Goal: Unclear

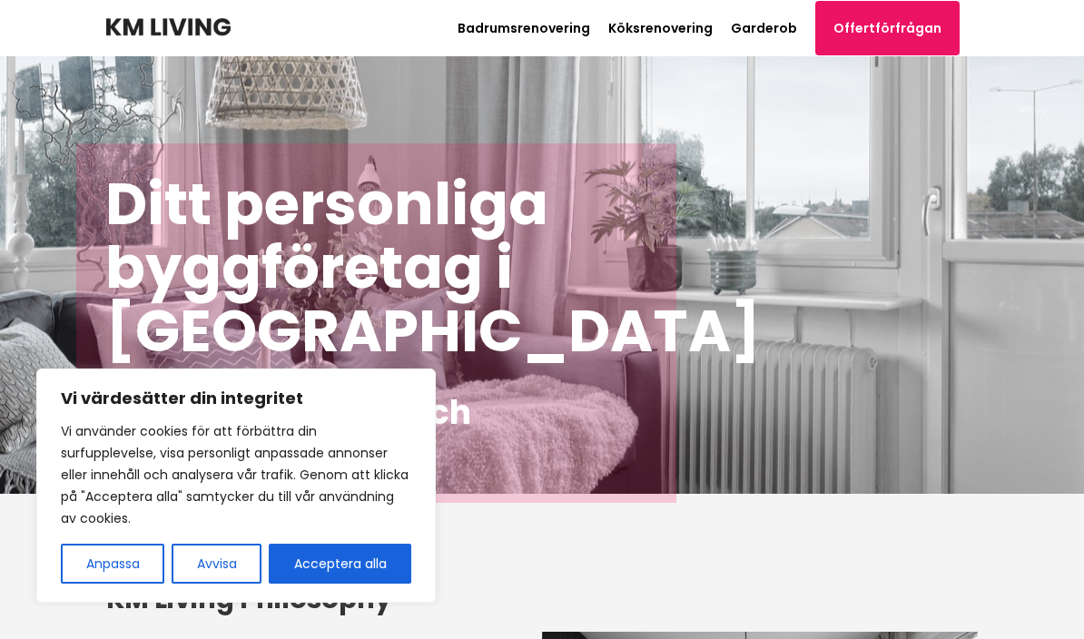
click at [358, 560] on button "Acceptera alla" at bounding box center [340, 564] width 143 height 40
checkbox input "true"
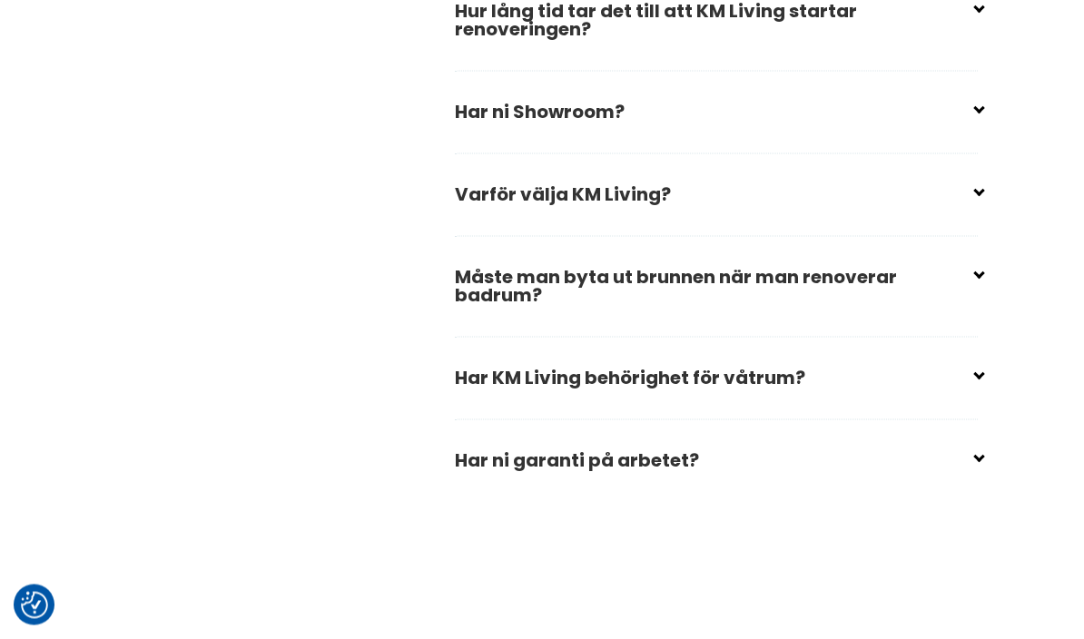
scroll to position [2953, 0]
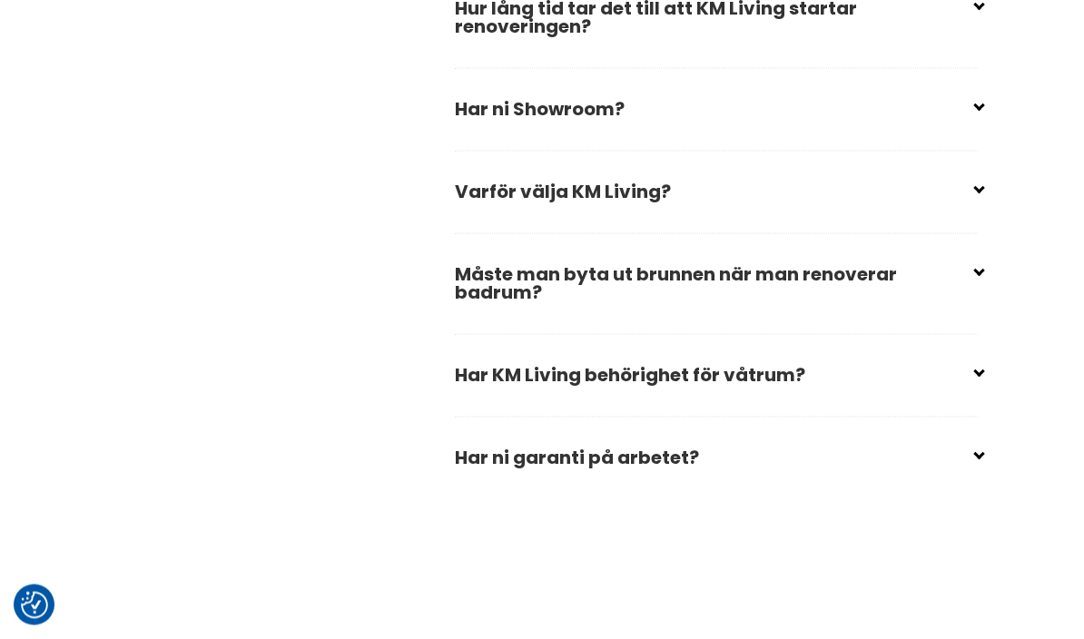
click at [976, 381] on input "checkbox" at bounding box center [720, 367] width 523 height 27
checkbox input "false"
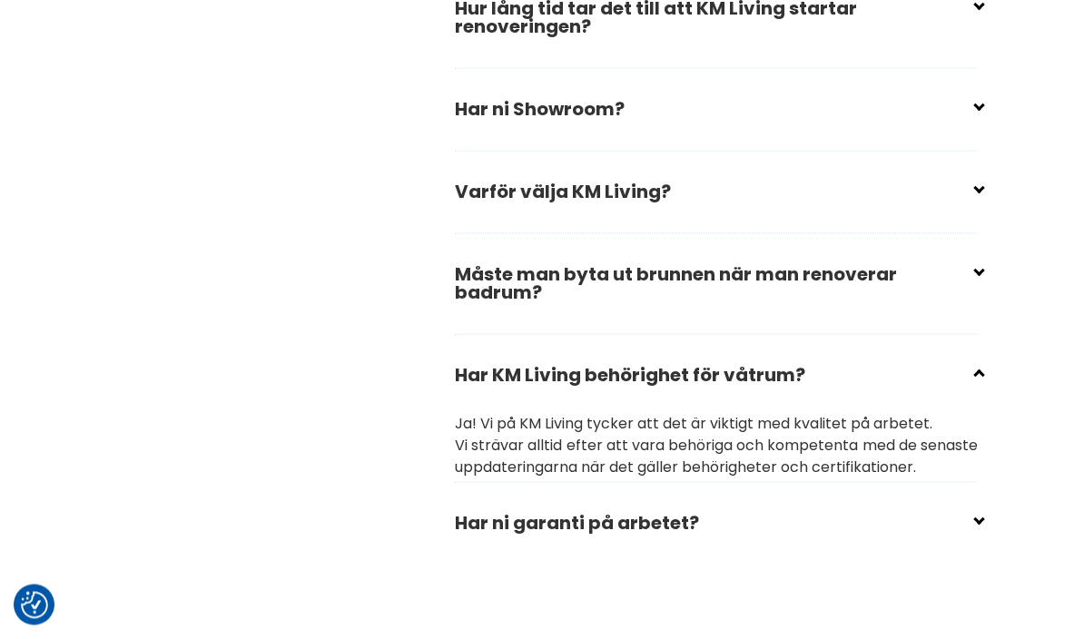
scroll to position [2954, 0]
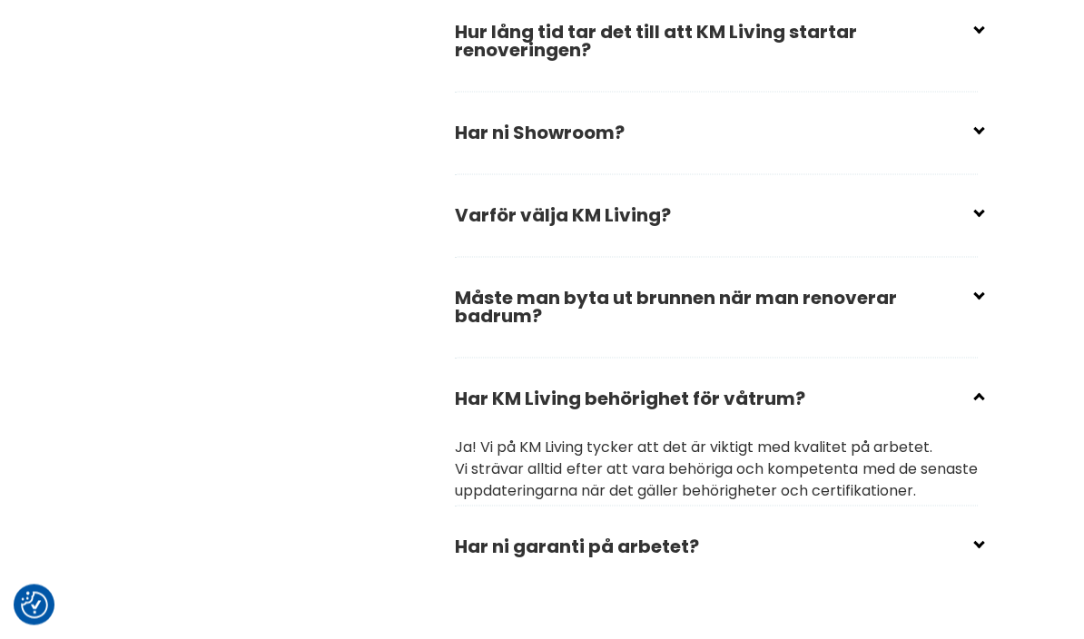
scroll to position [2908, 0]
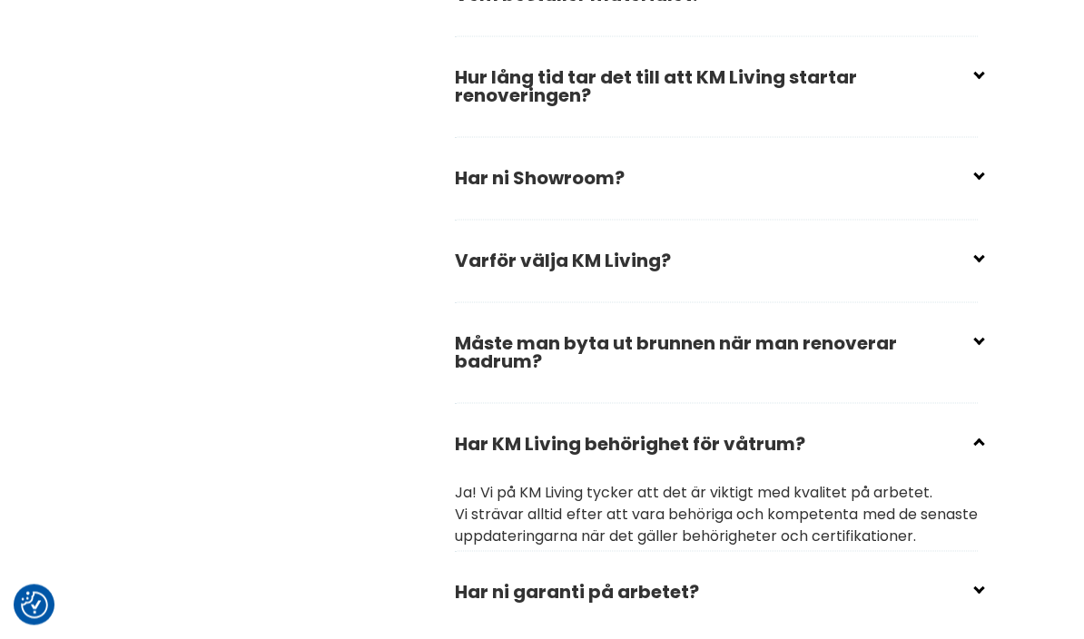
click at [977, 267] on input "checkbox" at bounding box center [720, 253] width 523 height 27
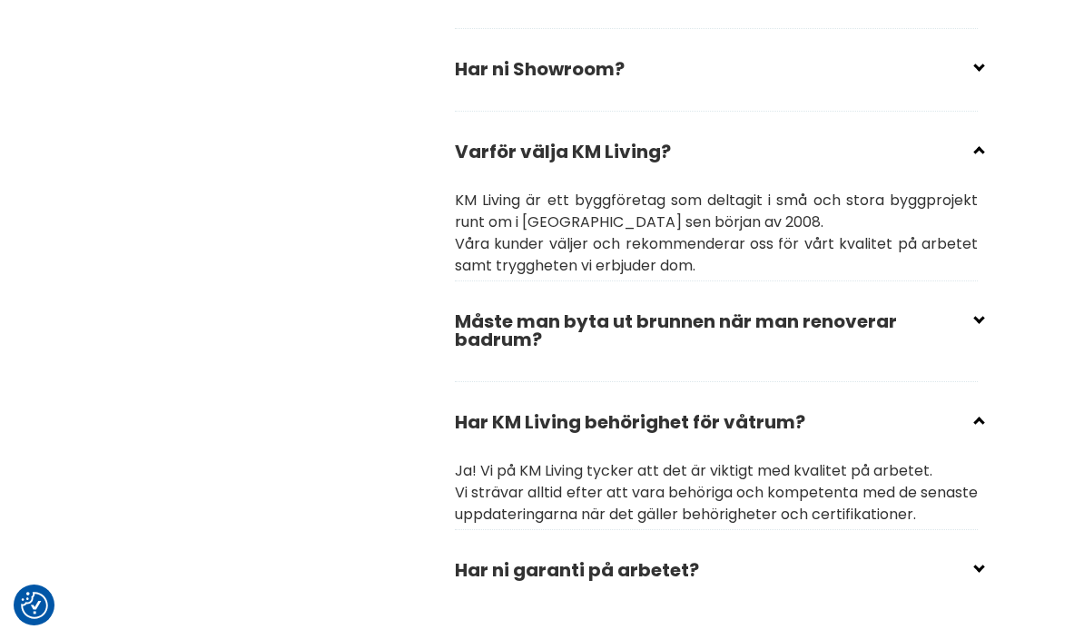
scroll to position [2968, 0]
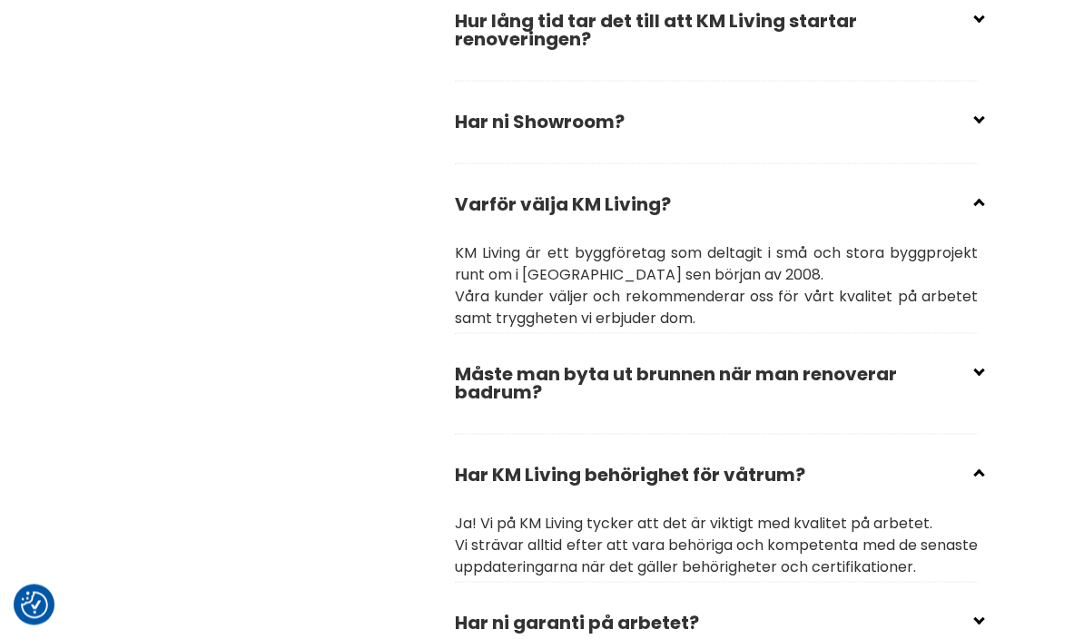
click at [977, 211] on input "checkbox" at bounding box center [720, 196] width 523 height 27
checkbox input "true"
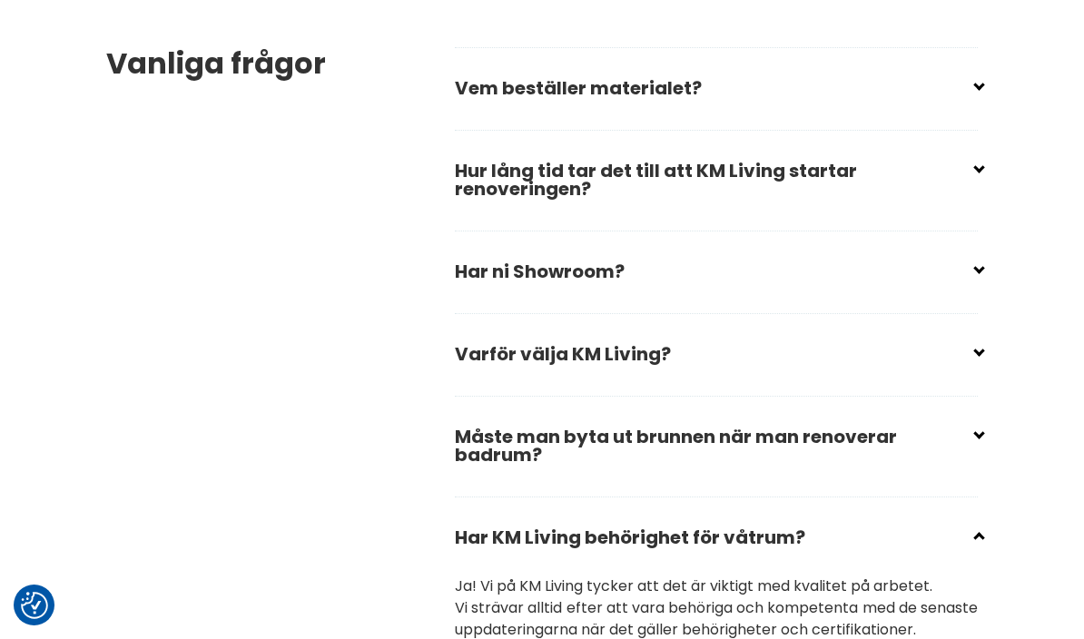
scroll to position [2789, 0]
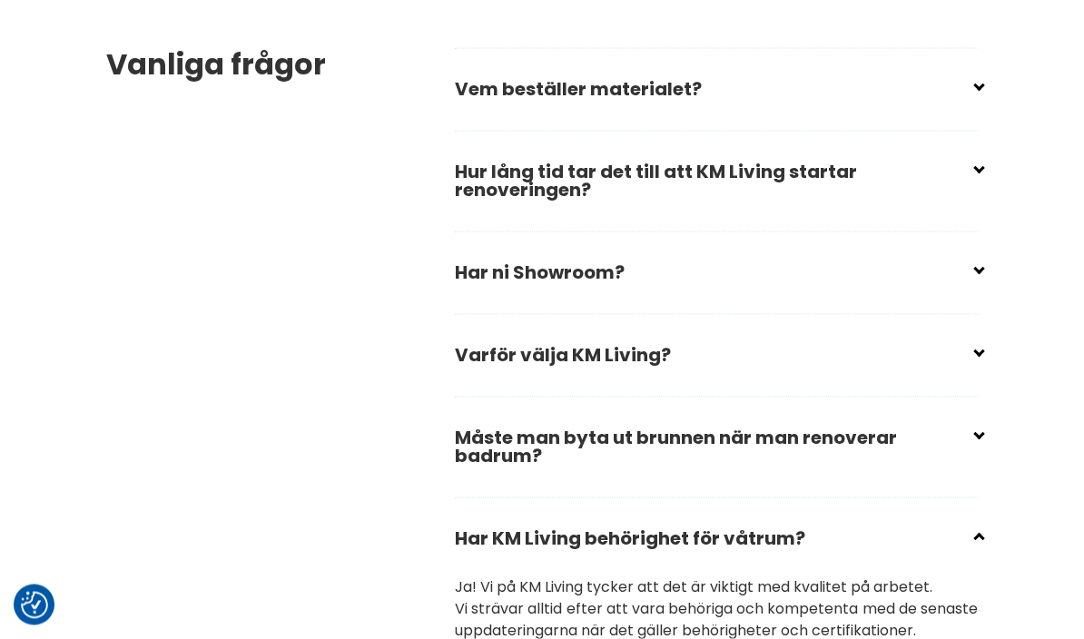
click at [979, 95] on input "checkbox" at bounding box center [720, 81] width 523 height 27
checkbox input "false"
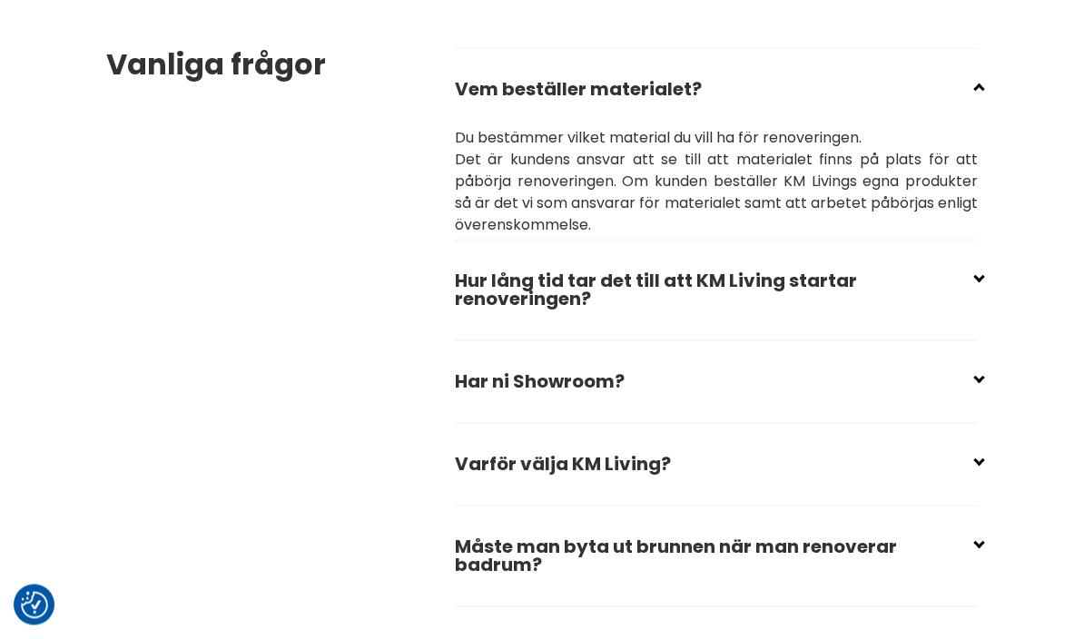
scroll to position [2790, 0]
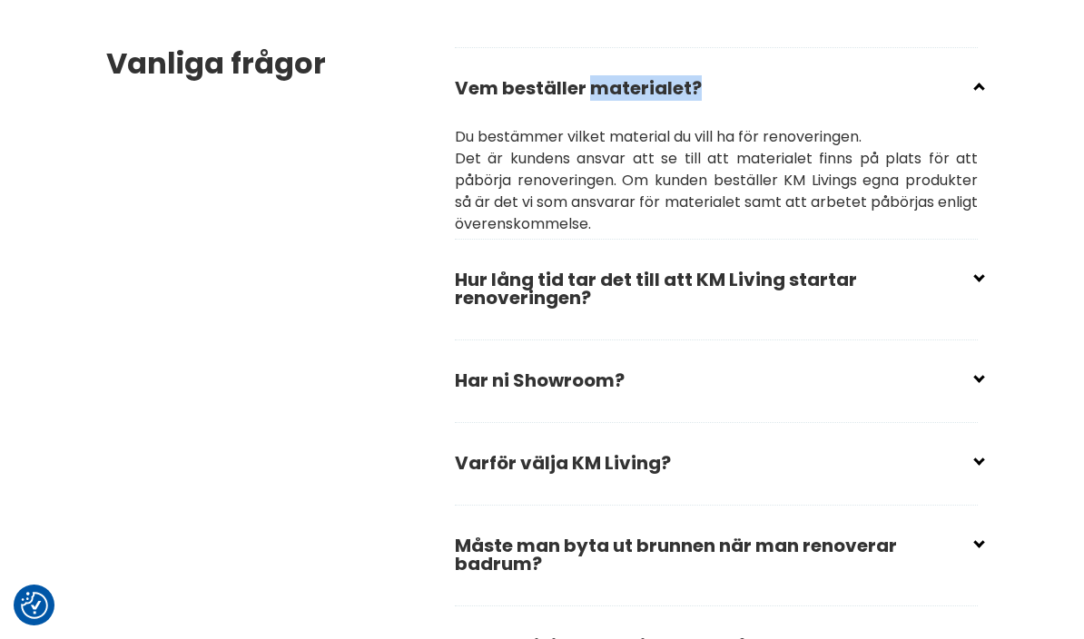
click at [1034, 138] on main "Ditt personliga byggföretag i [GEOGRAPHIC_DATA] Kvalitet, trygghet och kundnöjd…" at bounding box center [542, 81] width 1084 height 5631
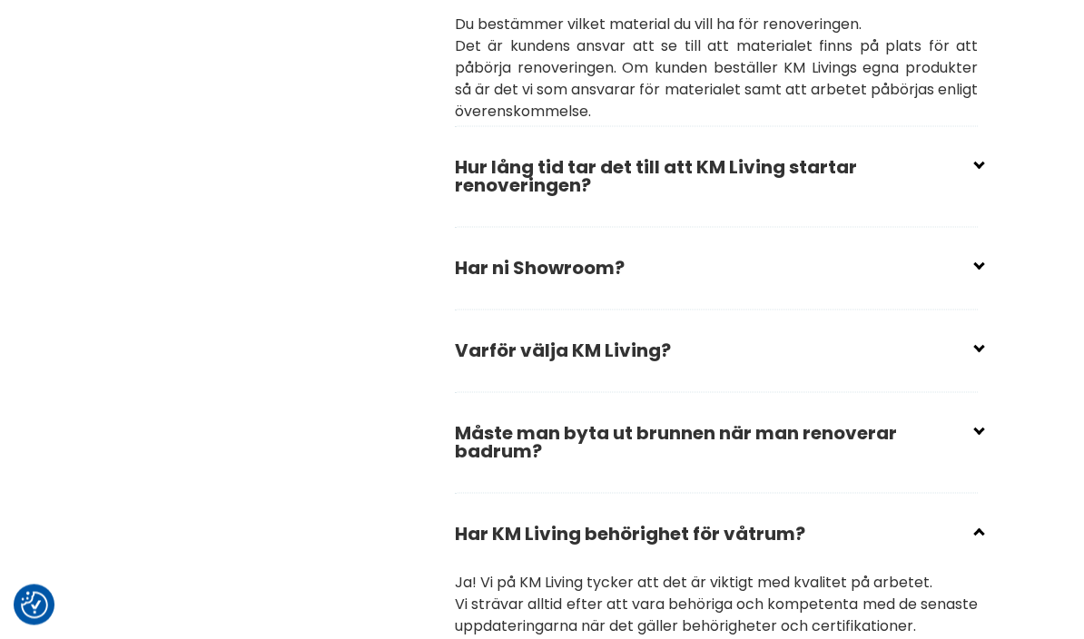
scroll to position [2886, 0]
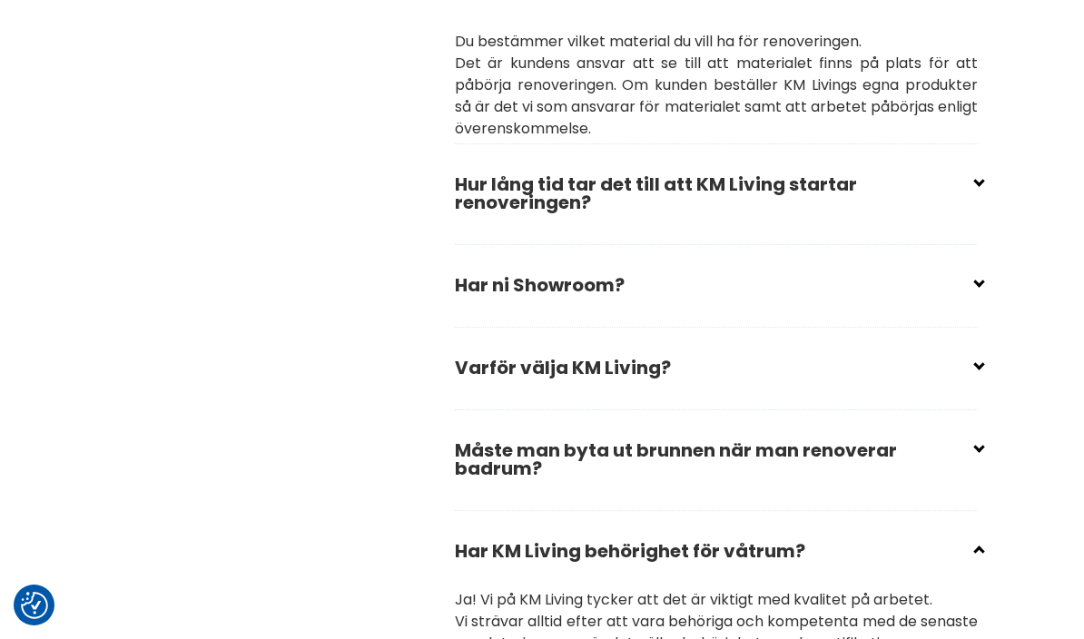
click at [955, 191] on input "checkbox" at bounding box center [720, 176] width 523 height 27
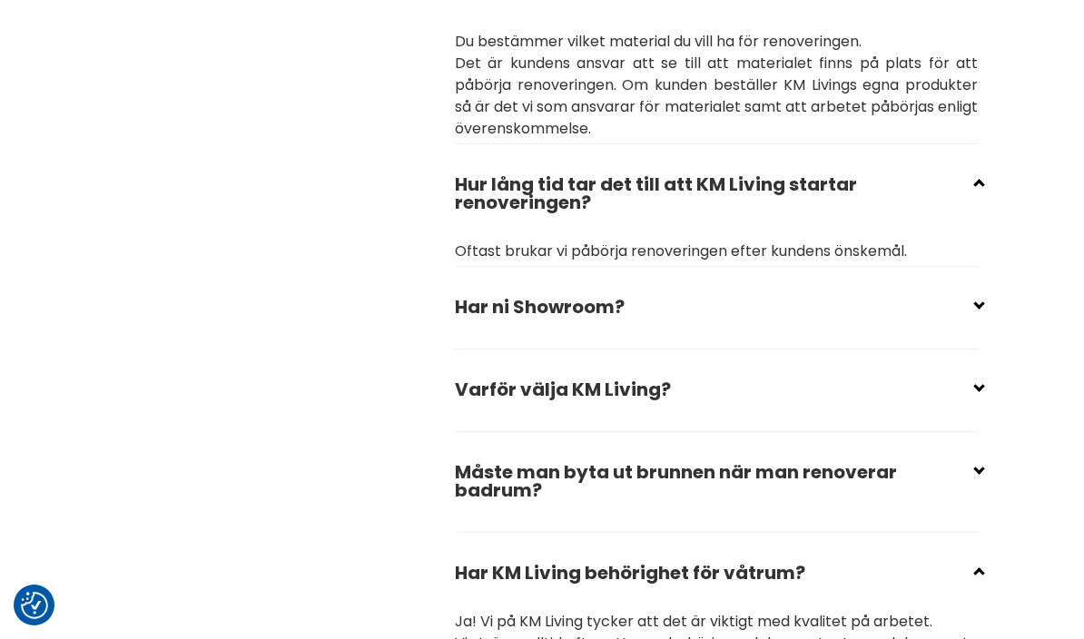
click at [978, 188] on input "checkbox" at bounding box center [720, 176] width 523 height 27
checkbox input "true"
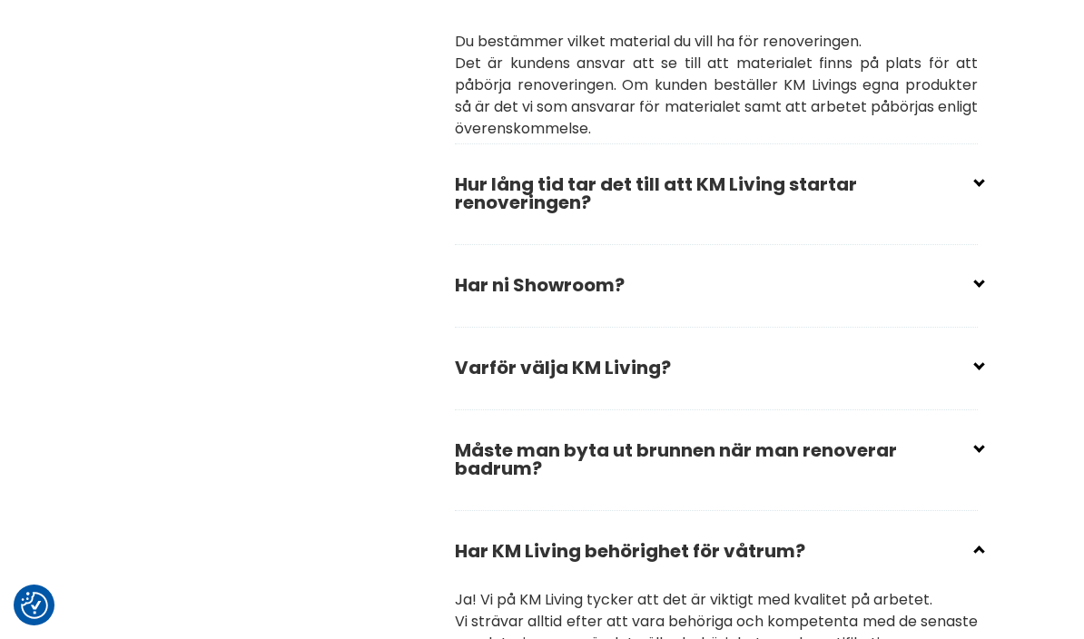
click at [978, 292] on input "checkbox" at bounding box center [720, 277] width 523 height 27
checkbox input "false"
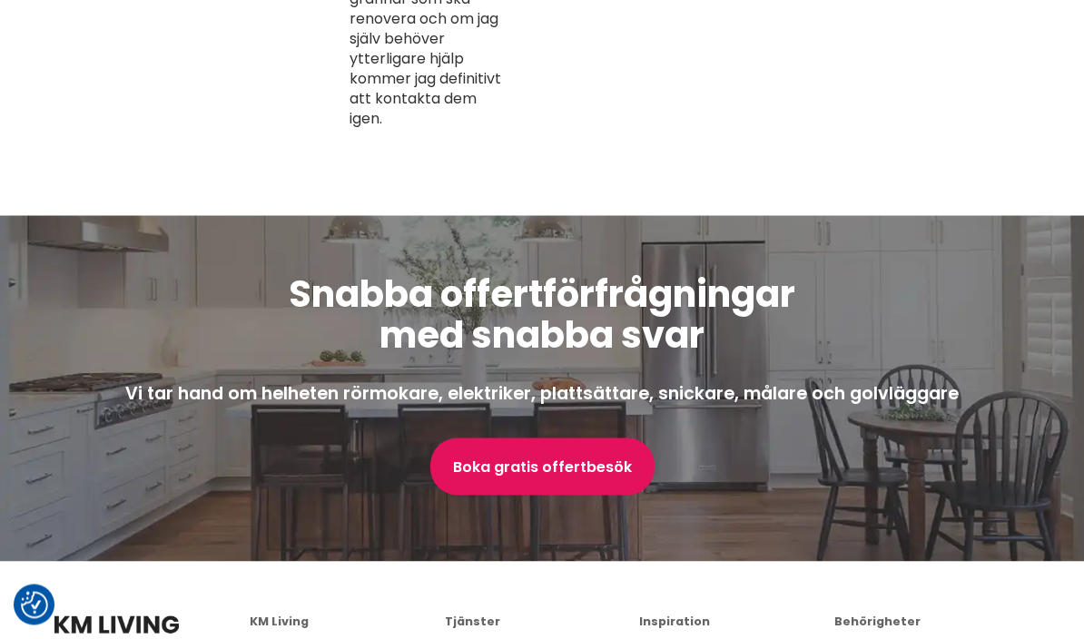
scroll to position [5192, 0]
